Goal: Task Accomplishment & Management: Manage account settings

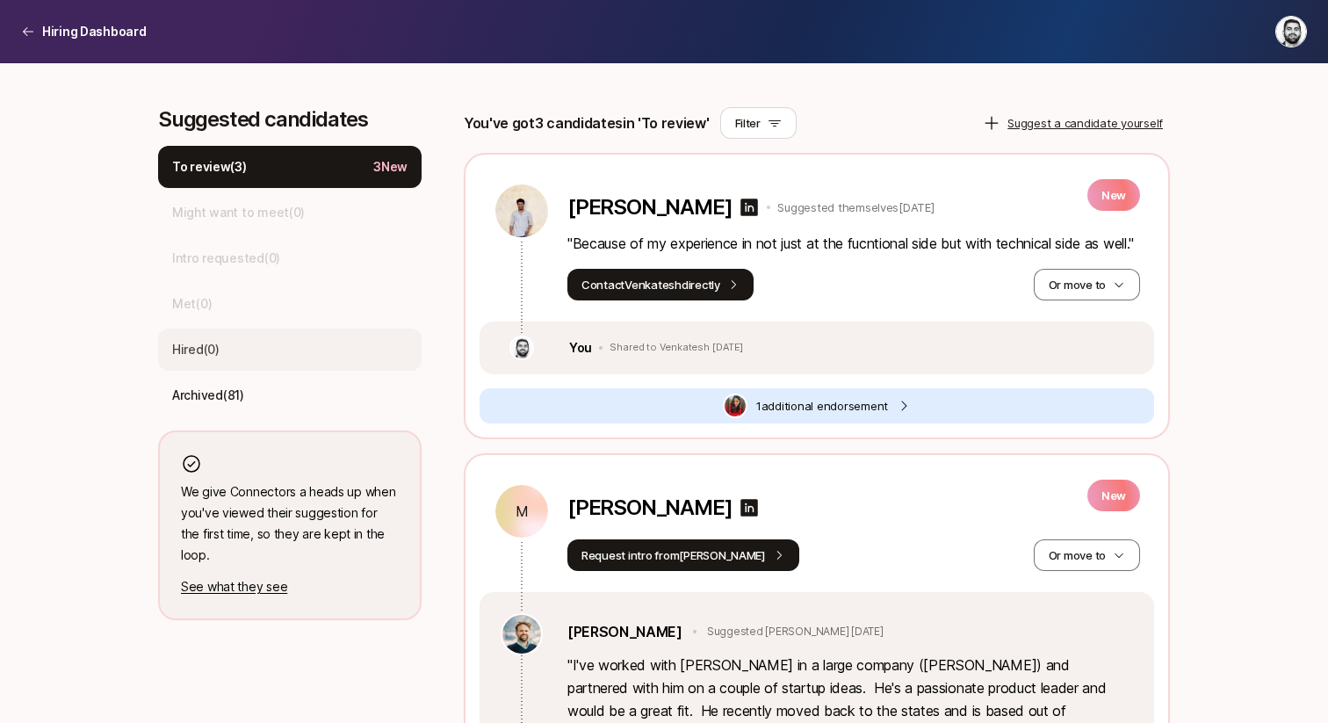
scroll to position [468, 0]
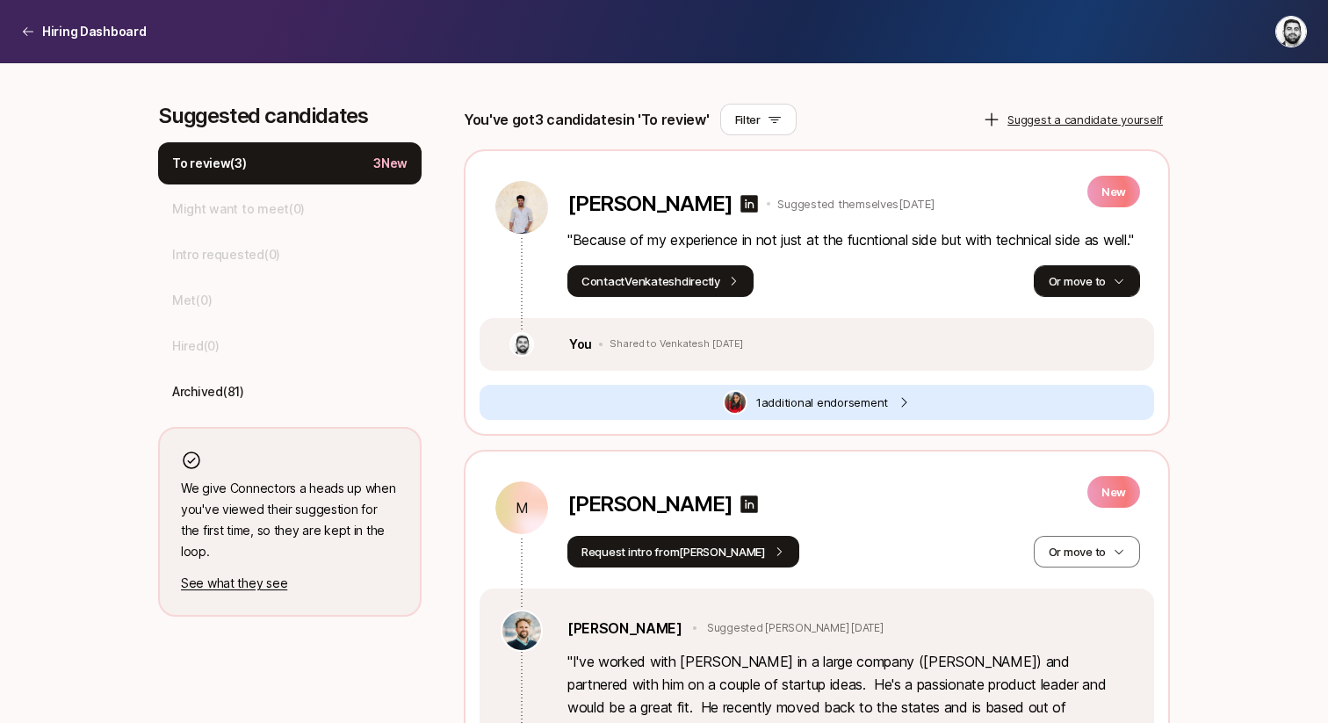
click at [1081, 297] on button "Or move to" at bounding box center [1087, 281] width 106 height 32
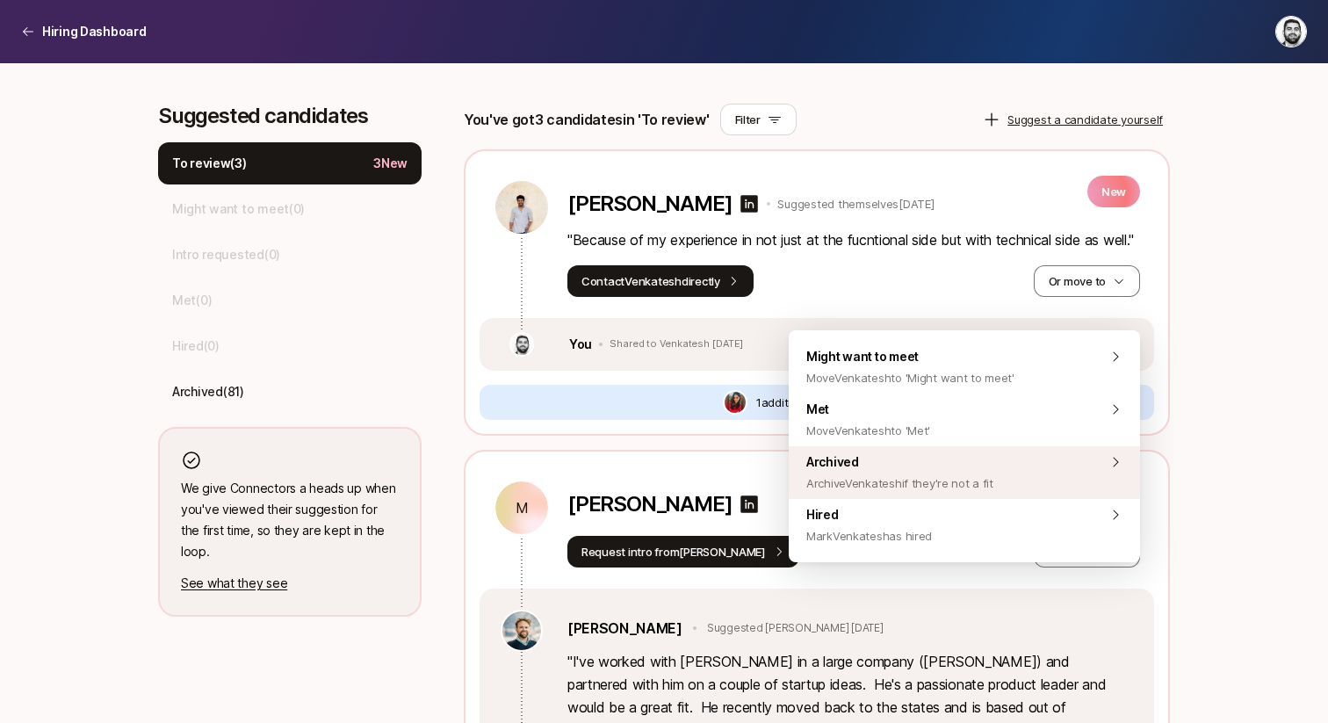
click at [916, 488] on span "Archive Venkatesh if they're not a fit" at bounding box center [899, 482] width 187 height 21
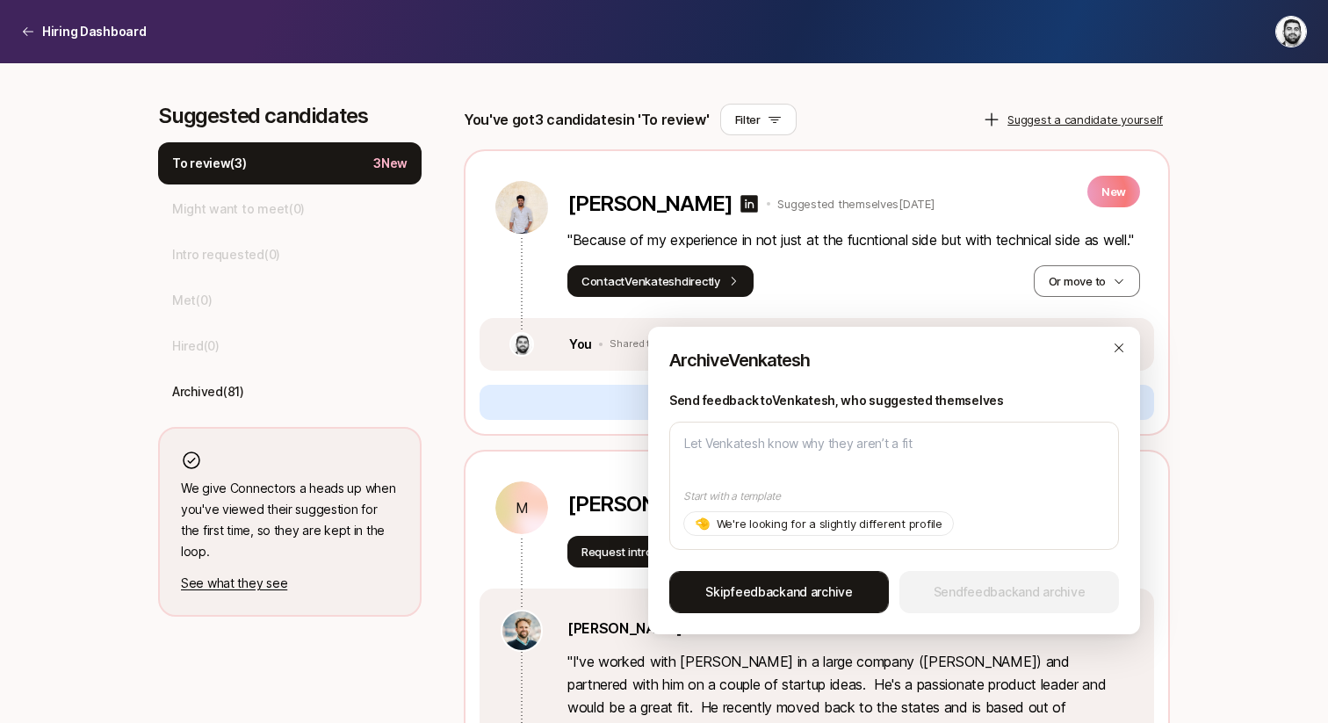
click at [793, 584] on span "Skip feedback and archive" at bounding box center [779, 591] width 148 height 21
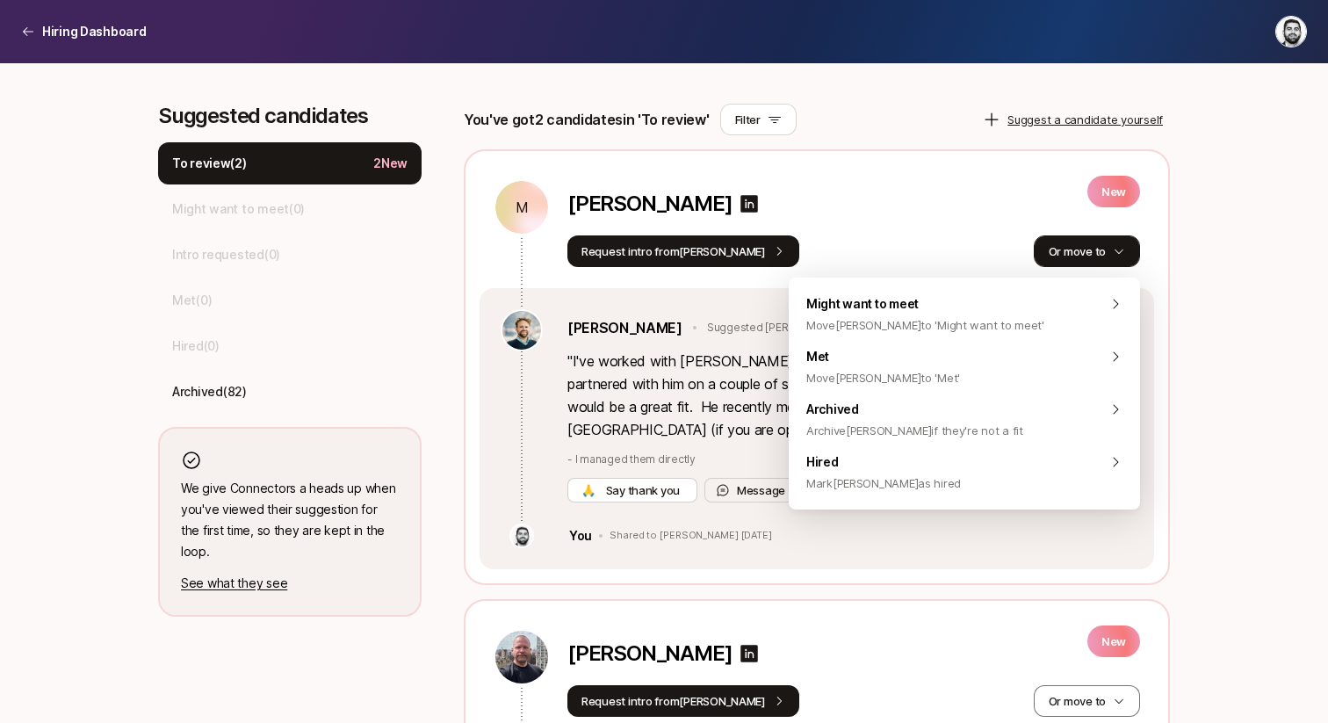
click at [1099, 258] on button "Or move to" at bounding box center [1087, 251] width 106 height 32
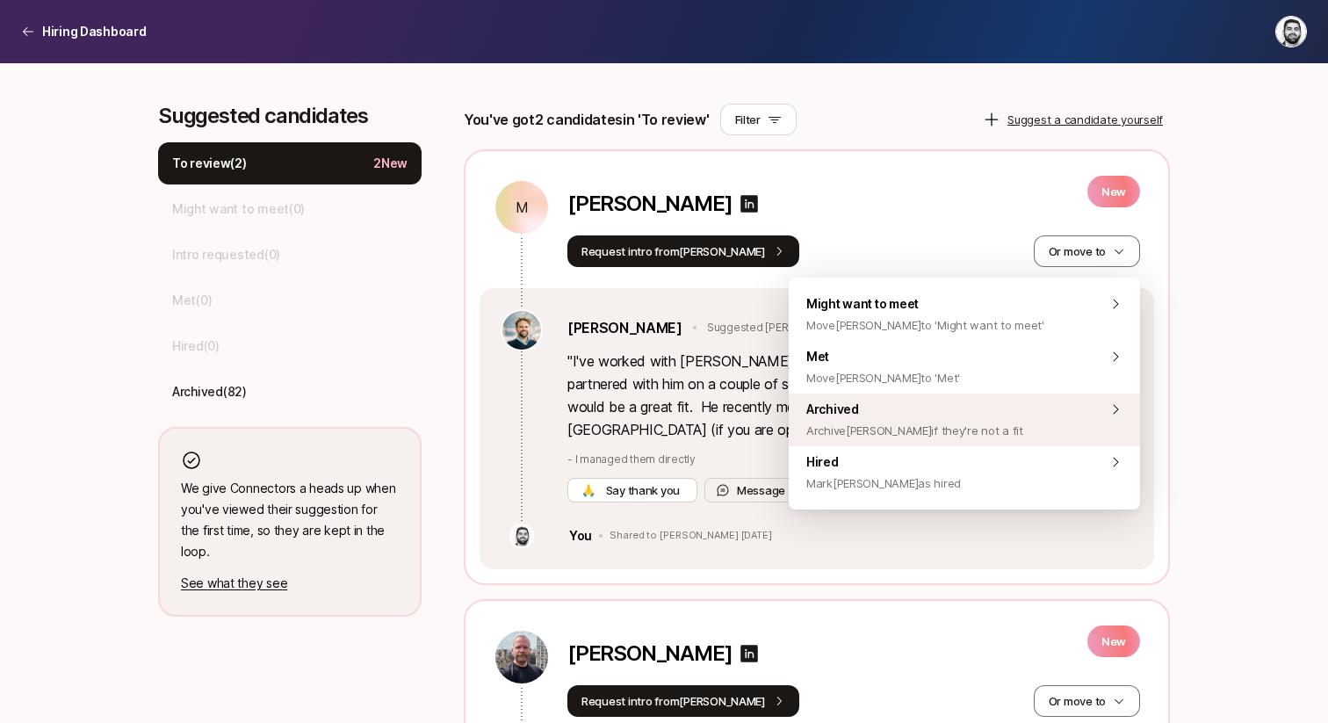
click at [930, 414] on span "Archived Archive [PERSON_NAME] if they're not a fit" at bounding box center [914, 420] width 217 height 42
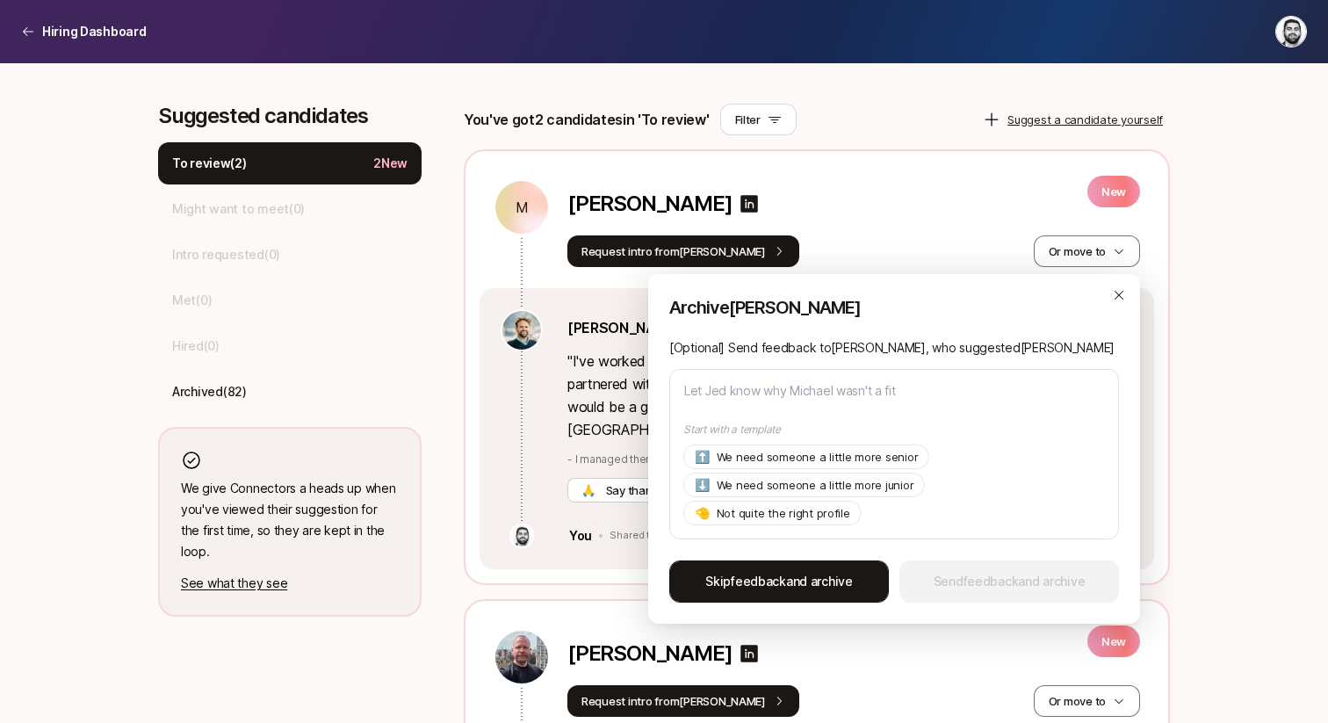
click at [787, 598] on button "Skip feedback and archive" at bounding box center [779, 581] width 220 height 42
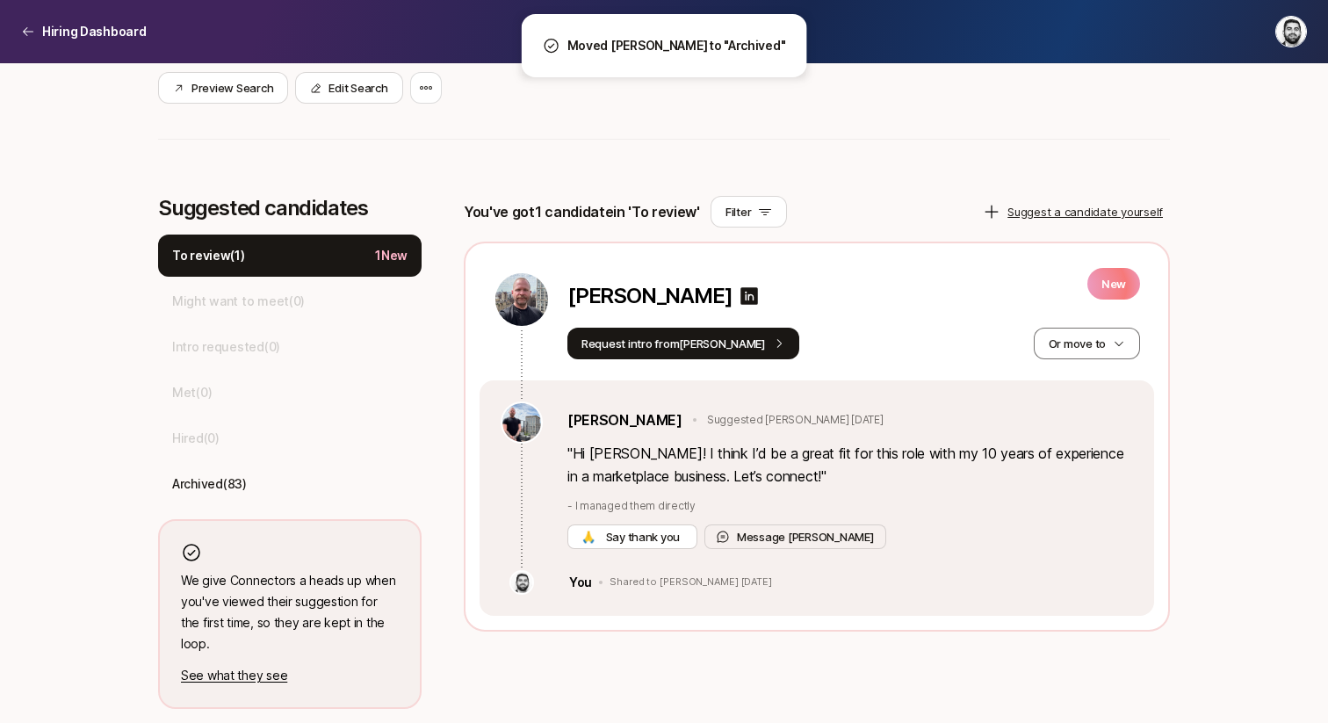
scroll to position [355, 0]
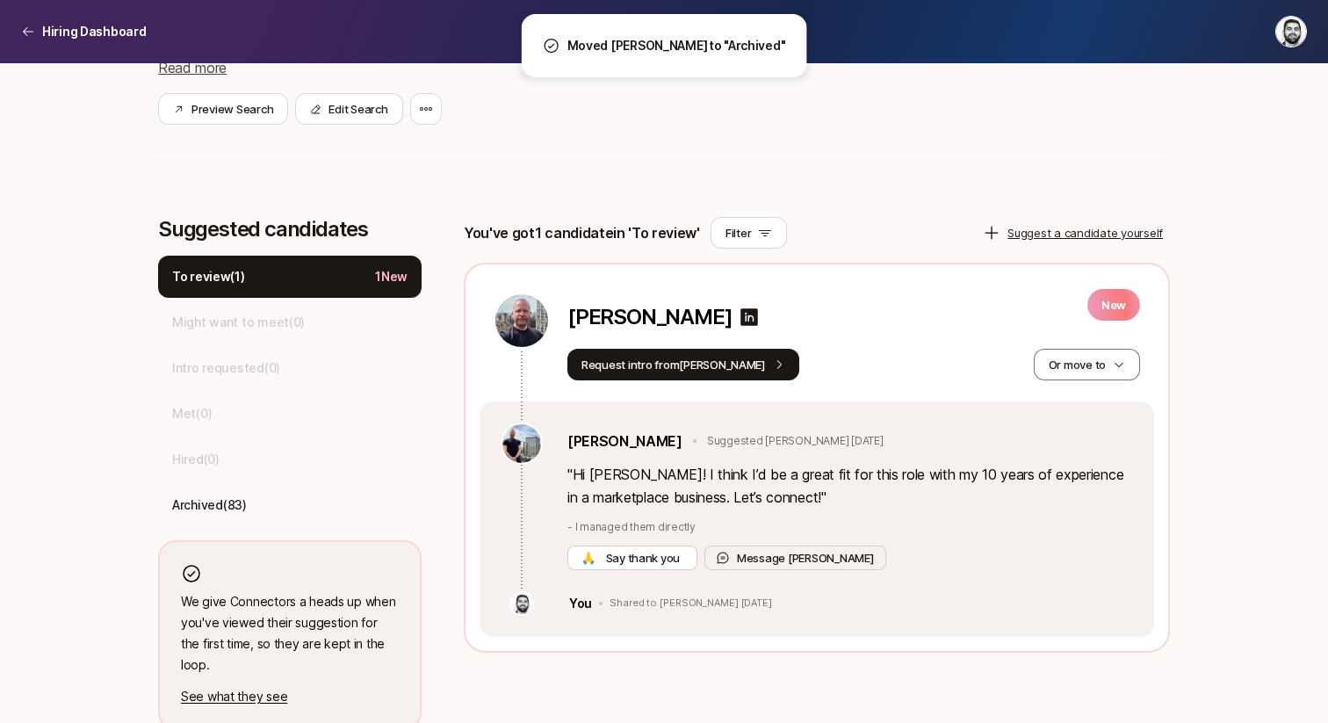
click at [1063, 380] on div "[PERSON_NAME] New Request intro from [PERSON_NAME] move to" at bounding box center [816, 332] width 674 height 137
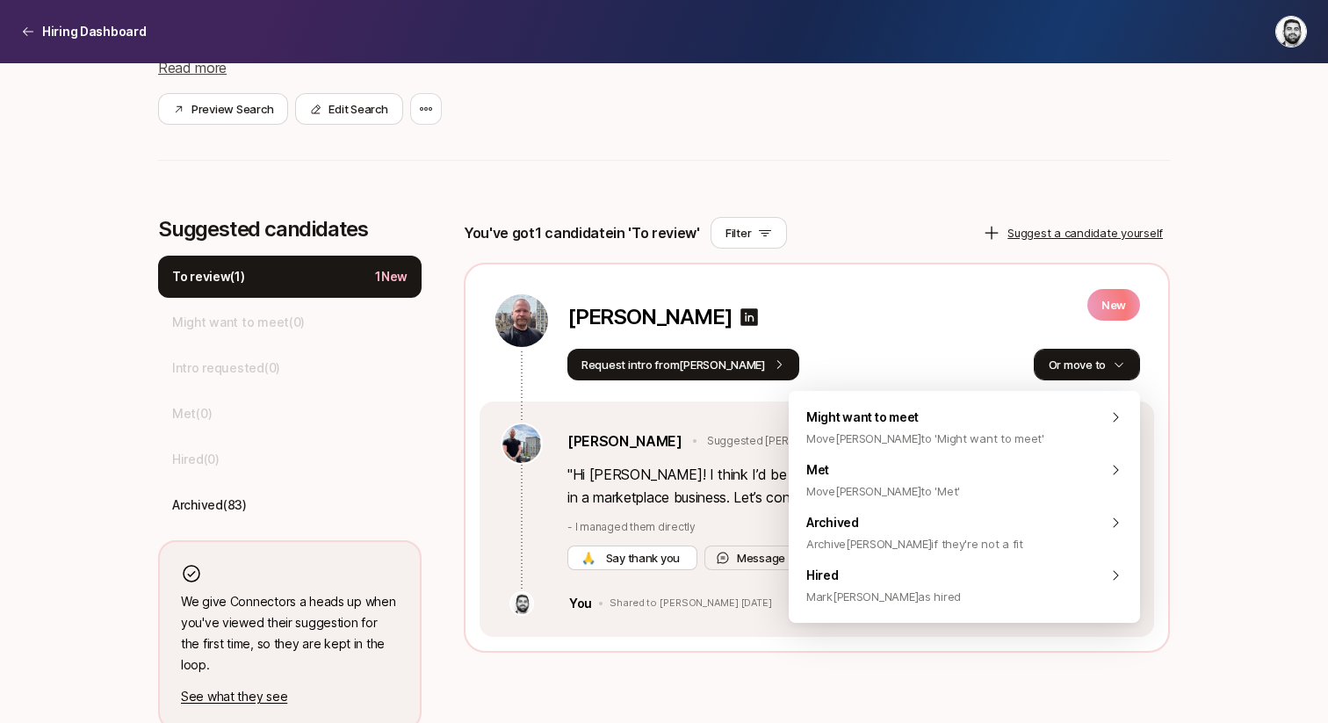
click at [1063, 374] on button "Or move to" at bounding box center [1087, 365] width 106 height 32
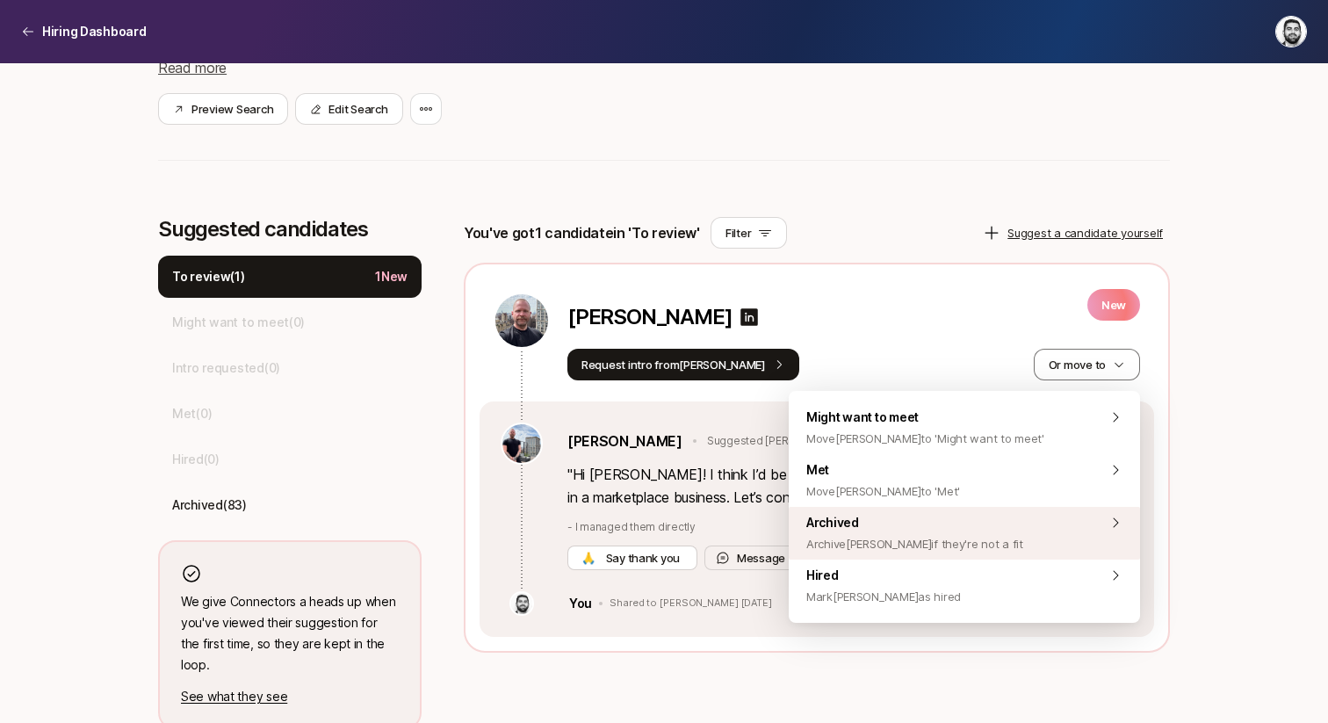
click at [903, 539] on span "Archive [PERSON_NAME] if they're not a fit" at bounding box center [914, 543] width 217 height 21
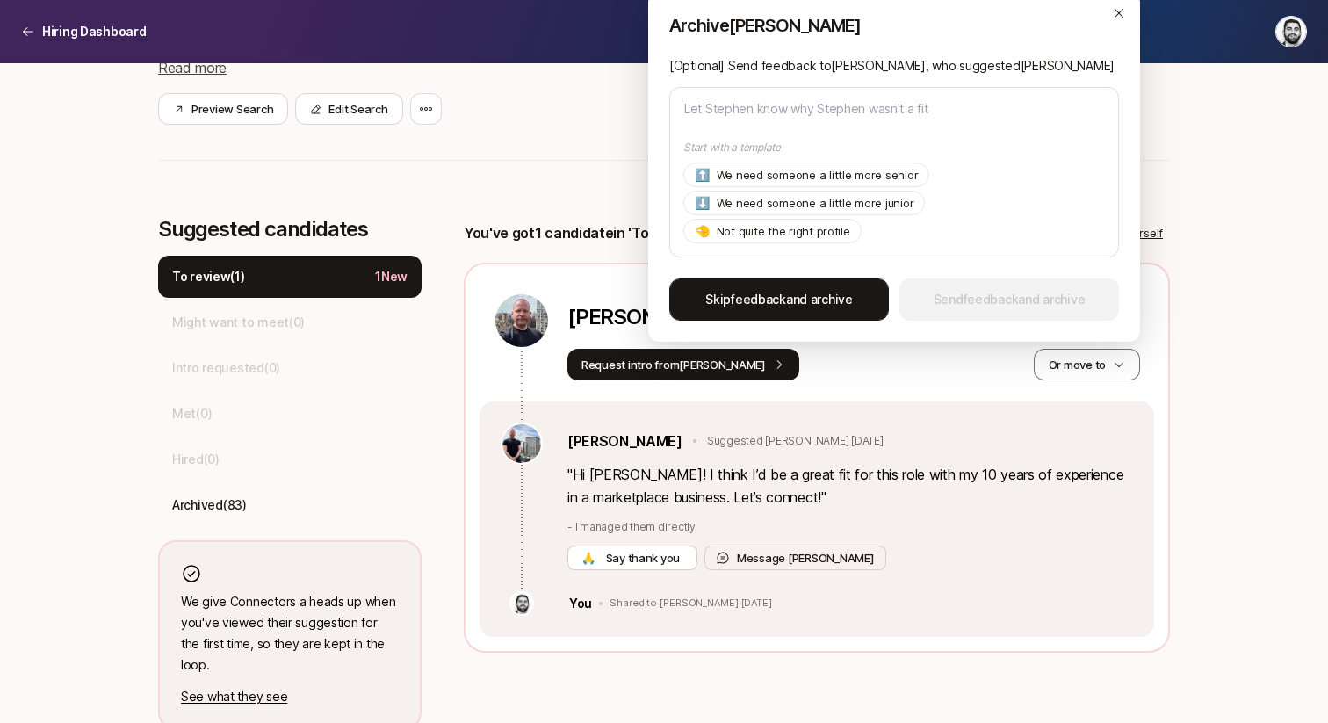
click at [769, 281] on button "Skip feedback and archive" at bounding box center [779, 299] width 220 height 42
type textarea "x"
